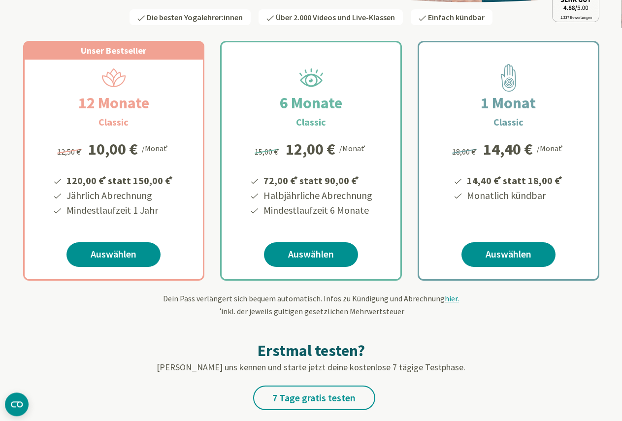
scroll to position [201, 0]
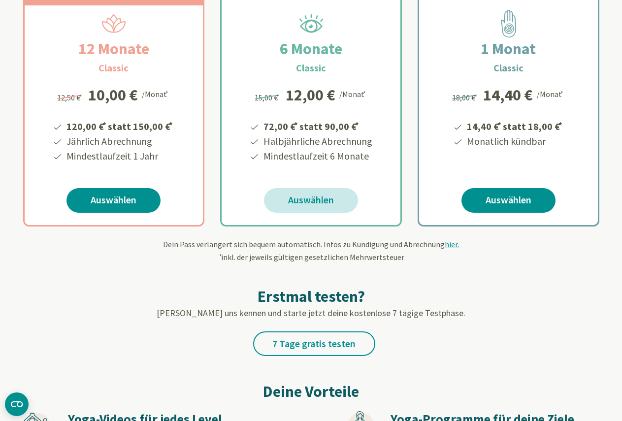
click at [309, 197] on link "Auswählen" at bounding box center [311, 200] width 94 height 25
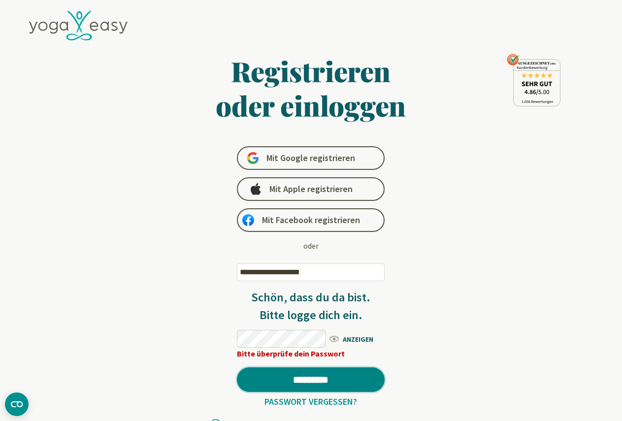
click at [308, 375] on input "*********" at bounding box center [311, 379] width 148 height 25
